Goal: Task Accomplishment & Management: Use online tool/utility

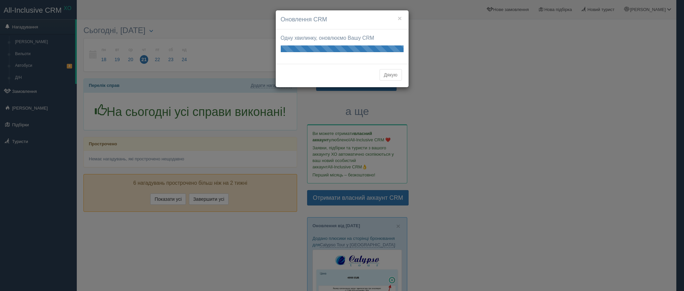
click at [395, 74] on button "Дякую" at bounding box center [391, 74] width 22 height 11
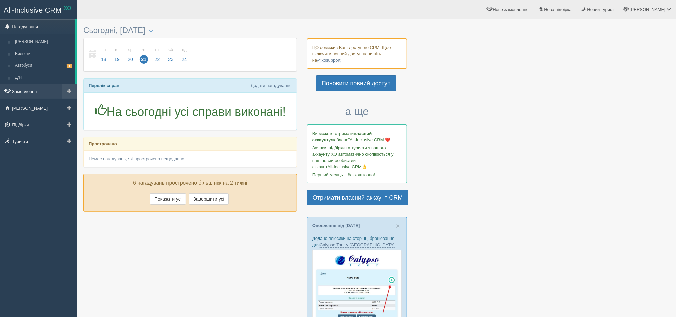
click at [37, 87] on link "Замовлення" at bounding box center [38, 91] width 77 height 15
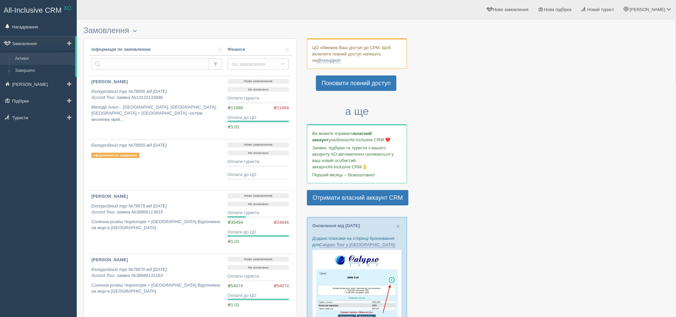
click at [69, 41] on span at bounding box center [69, 43] width 5 height 5
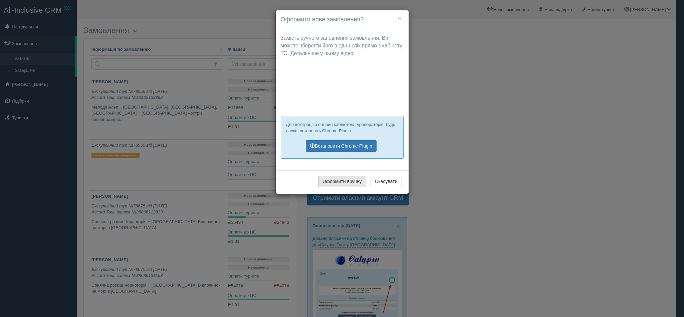
click at [354, 182] on button "Оформити вручну" at bounding box center [342, 181] width 48 height 11
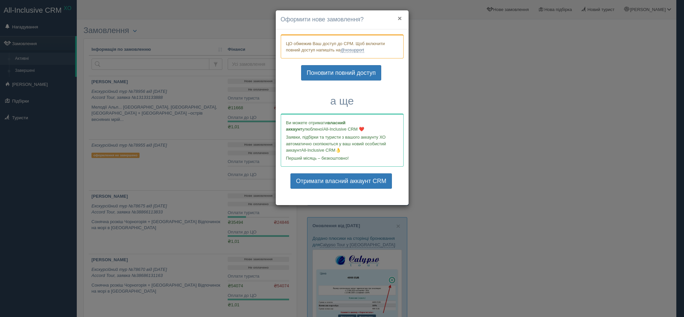
click at [398, 20] on button "×" at bounding box center [400, 18] width 4 height 7
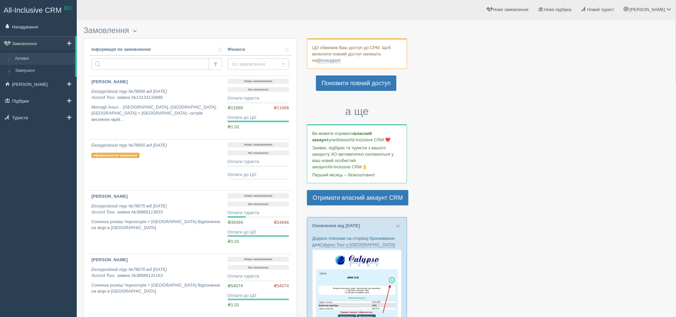
click at [69, 41] on span at bounding box center [69, 43] width 5 height 5
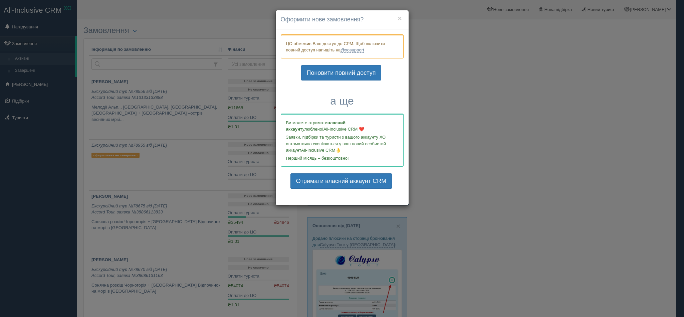
click at [472, 104] on div "× Оформити нове замовлення? Замість ручного заповнення замовлення, Ви можете зб…" at bounding box center [342, 158] width 684 height 317
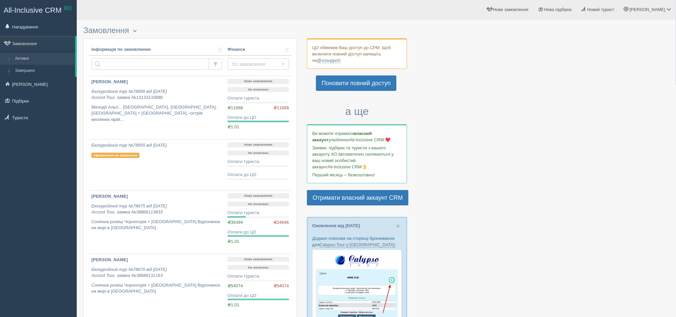
click at [429, 76] on div at bounding box center [376, 311] width 586 height 577
click at [67, 41] on span at bounding box center [69, 43] width 5 height 5
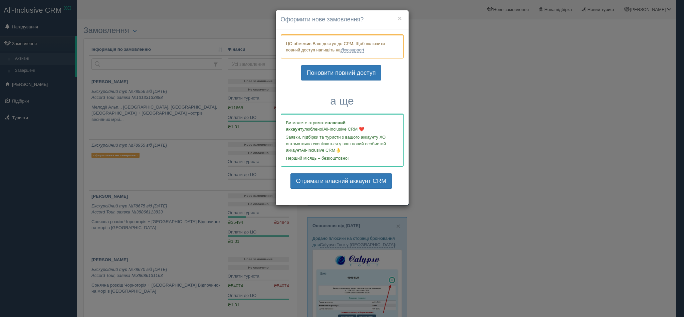
click at [403, 17] on h4 "Оформити нове замовлення?" at bounding box center [342, 19] width 123 height 9
click at [401, 17] on button "×" at bounding box center [400, 18] width 4 height 7
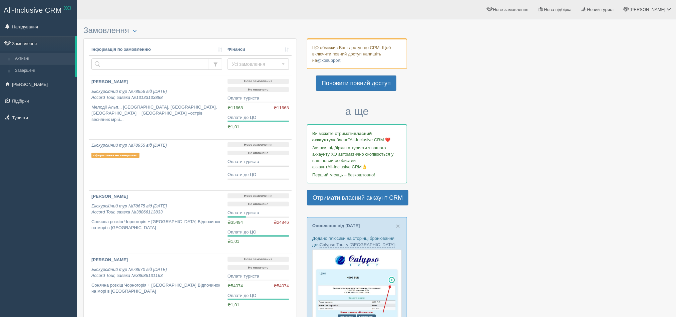
click at [501, 101] on div at bounding box center [376, 311] width 586 height 577
